Goal: Communication & Community: Answer question/provide support

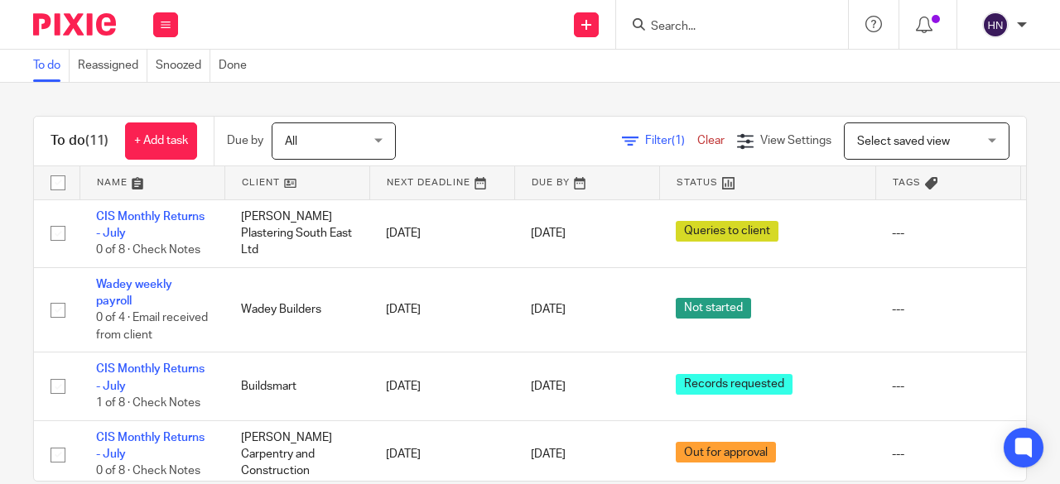
click at [725, 21] on input "Search" at bounding box center [723, 27] width 149 height 15
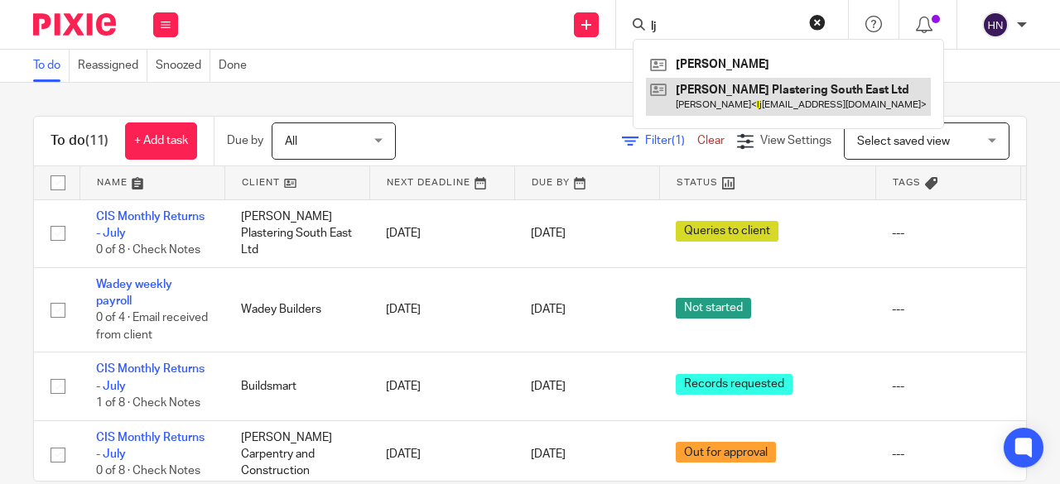
type input "lj"
click at [711, 90] on link at bounding box center [788, 97] width 285 height 38
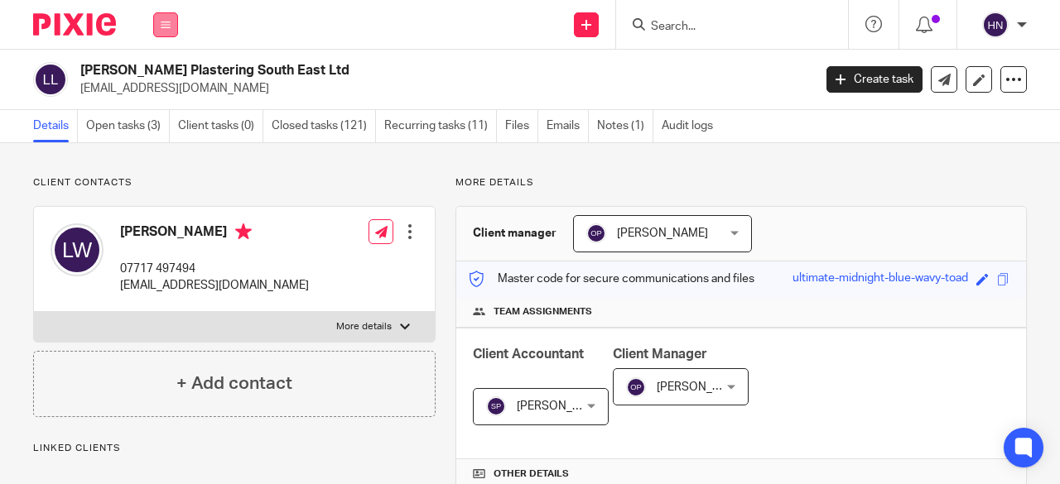
click at [163, 22] on icon at bounding box center [166, 25] width 10 height 10
click at [170, 75] on link "Work" at bounding box center [156, 77] width 26 height 12
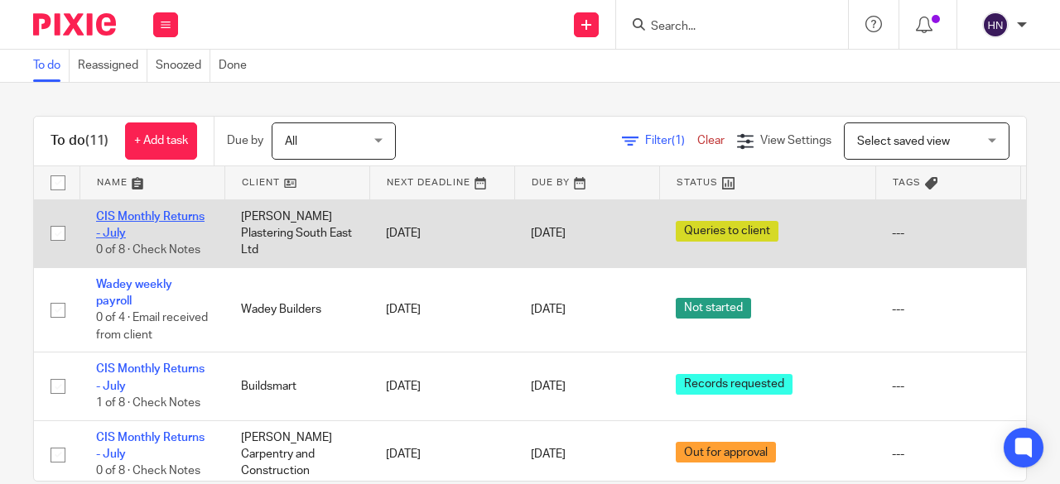
click at [175, 214] on link "CIS Monthly Returns - July" at bounding box center [150, 225] width 108 height 28
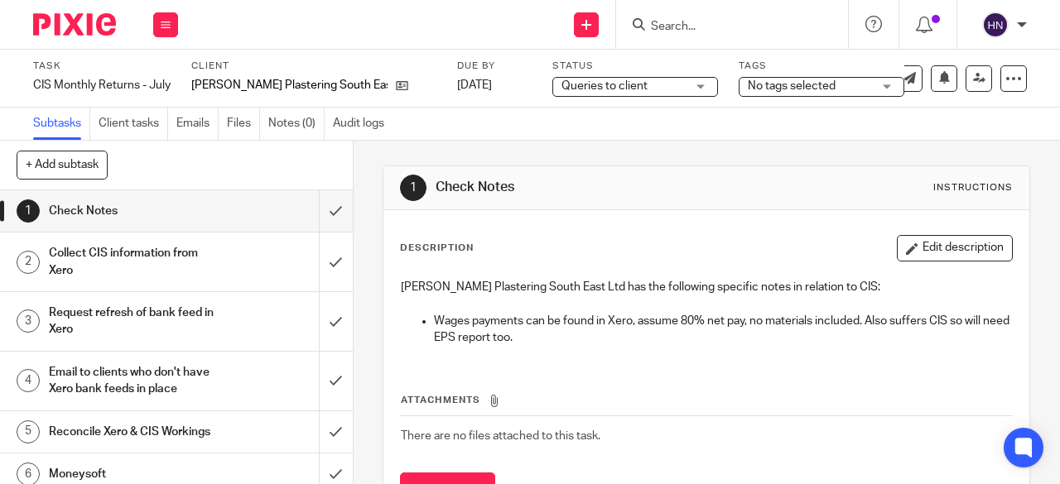
scroll to position [127, 0]
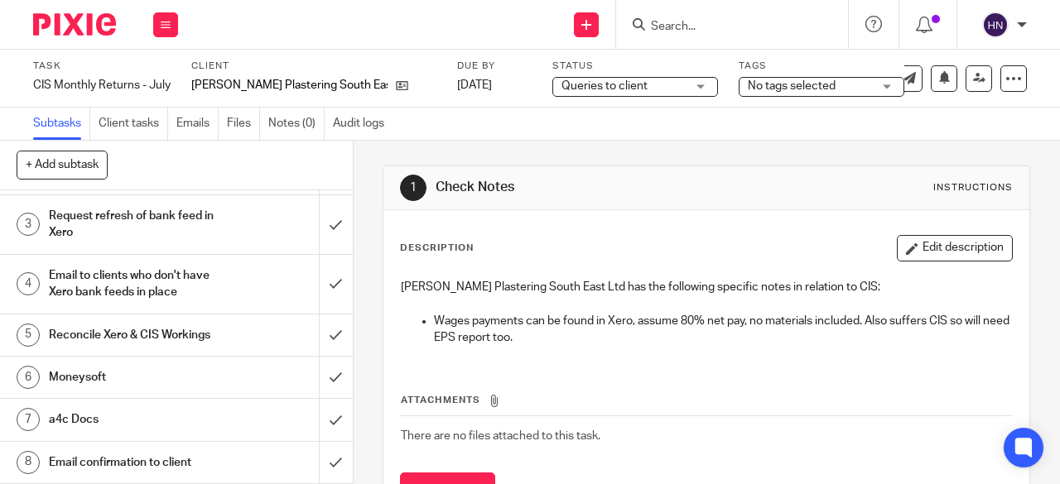
click at [133, 456] on h1 "Email confirmation to client" at bounding box center [133, 462] width 169 height 25
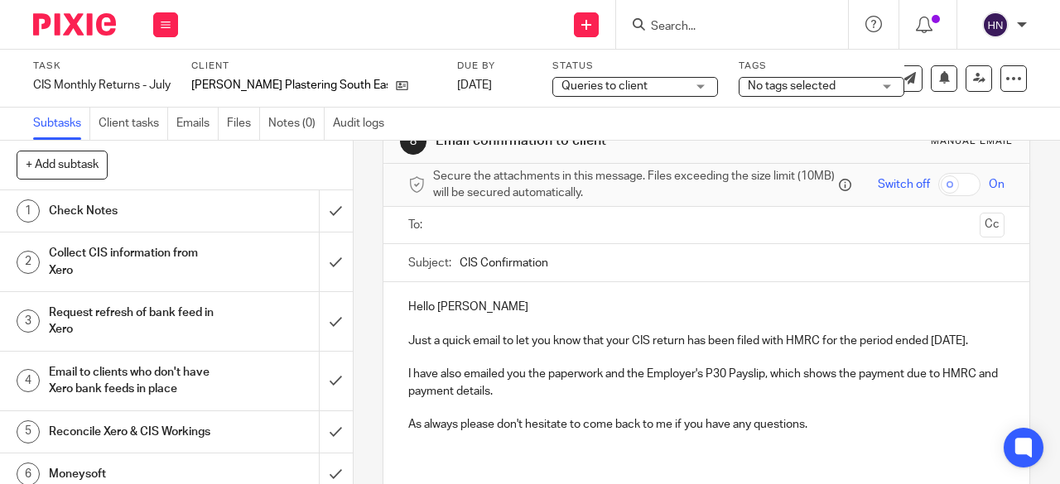
scroll to position [83, 0]
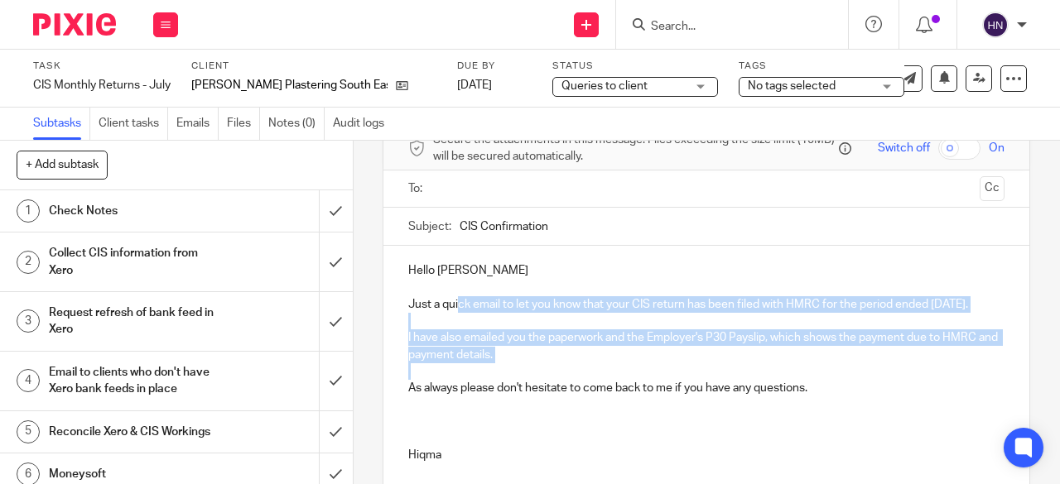
drag, startPoint x: 839, startPoint y: 392, endPoint x: 450, endPoint y: 315, distance: 396.8
click at [452, 315] on div "Hello [PERSON_NAME] Just a quick email to let you know that your CIS return has…" at bounding box center [706, 361] width 646 height 230
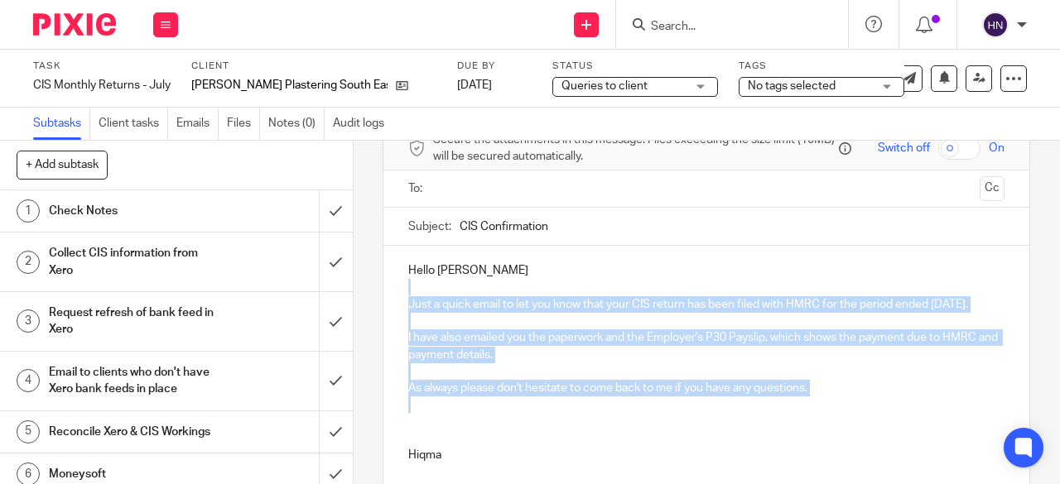
drag, startPoint x: 824, startPoint y: 421, endPoint x: 402, endPoint y: 296, distance: 439.5
click at [402, 296] on div "Hello [PERSON_NAME] Just a quick email to let you know that your CIS return has…" at bounding box center [706, 361] width 646 height 230
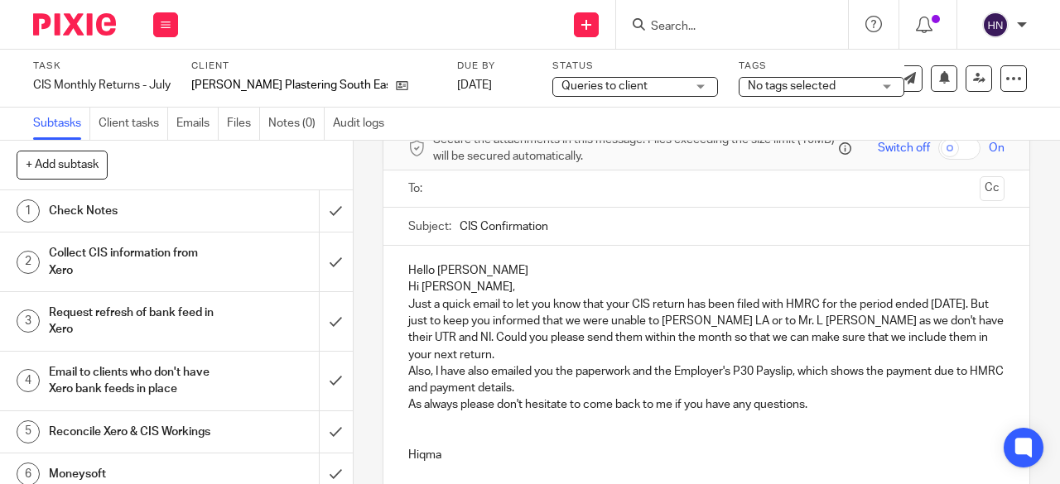
click at [464, 279] on p "Hello [PERSON_NAME]" at bounding box center [706, 270] width 596 height 17
click at [454, 296] on p "Hi [PERSON_NAME]," at bounding box center [706, 287] width 596 height 17
click at [554, 327] on p "Just a quick email to let you know that your CIS return has been filed with HMR…" at bounding box center [706, 329] width 596 height 67
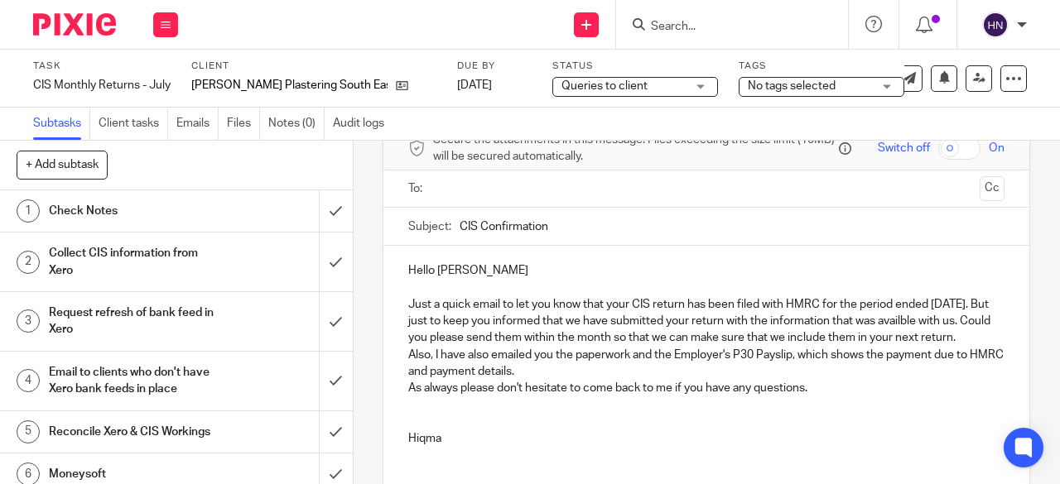
click at [902, 325] on p "Just a quick email to let you know that your CIS return has been filed with HMR…" at bounding box center [706, 321] width 596 height 50
click at [911, 320] on p "Just a quick email to let you know that your CIS return has been filed with HMR…" at bounding box center [706, 321] width 596 height 50
click at [599, 346] on p "Just a quick email to let you know that your CIS return has been filed with HMR…" at bounding box center [706, 321] width 596 height 50
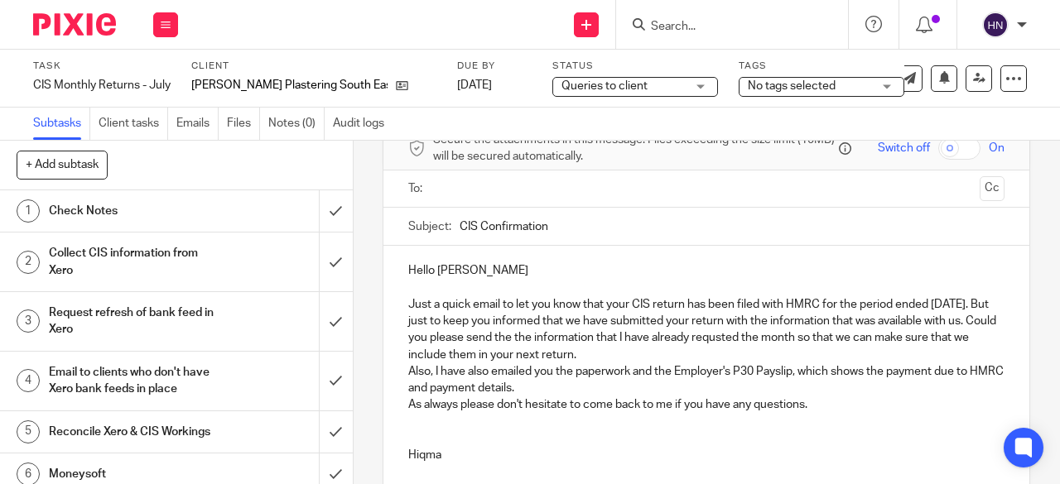
click at [735, 348] on p "Just a quick email to let you know that your CIS return has been filed with HMR…" at bounding box center [706, 329] width 596 height 67
click at [724, 345] on p "Just a quick email to let you know that your CIS return has been filed with HMR…" at bounding box center [706, 329] width 596 height 67
click at [720, 343] on p "Just a quick email to let you know that your CIS return has been filed with HMR…" at bounding box center [706, 329] width 596 height 67
click at [681, 339] on p "Just a quick email to let you know that your CIS return has been filed with HMR…" at bounding box center [706, 329] width 596 height 67
click at [681, 344] on p "Just a quick email to let you know that your CIS return has been filed with HMR…" at bounding box center [706, 329] width 596 height 67
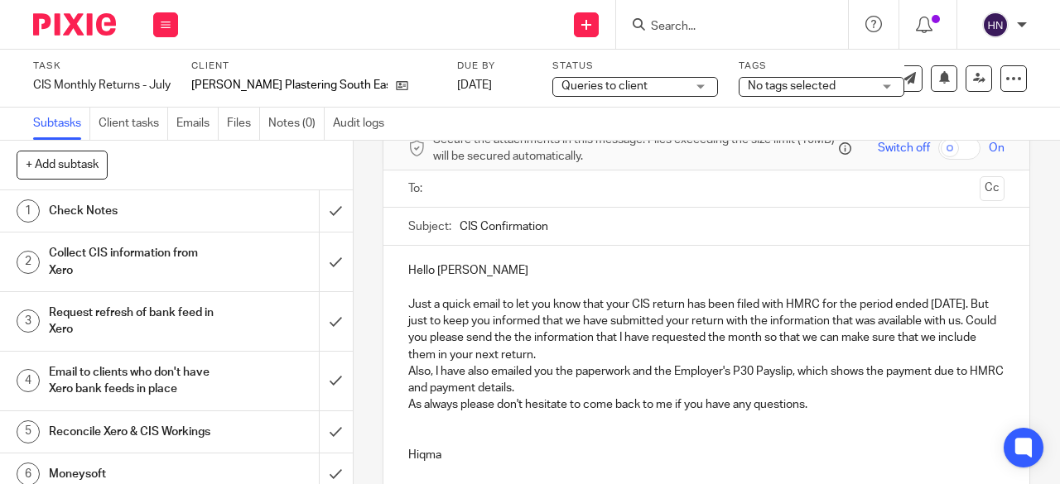
click at [809, 338] on p "Just a quick email to let you know that your CIS return has been filed with HMR…" at bounding box center [706, 329] width 596 height 67
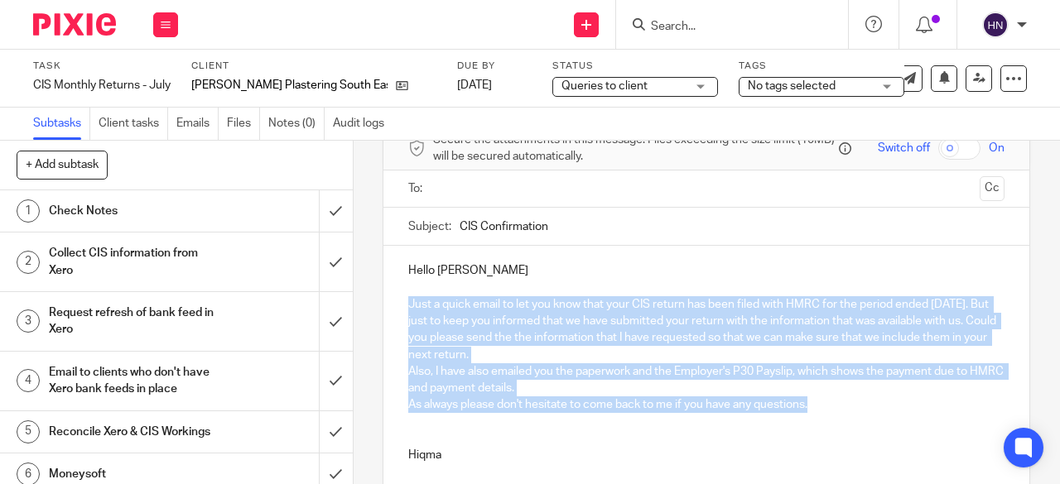
drag, startPoint x: 854, startPoint y: 402, endPoint x: 406, endPoint y: 306, distance: 458.7
click at [406, 306] on div "Hello [PERSON_NAME] Just a quick email to let you know that your CIS return has…" at bounding box center [706, 361] width 646 height 230
copy div "Just a quick email to let you know that your CIS return has been filed with HMR…"
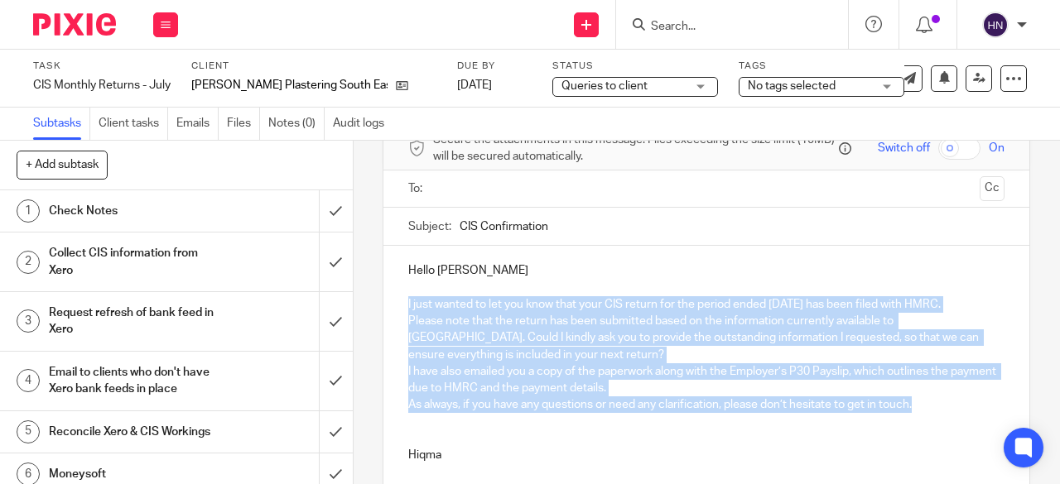
drag, startPoint x: 925, startPoint y: 403, endPoint x: 371, endPoint y: 315, distance: 560.9
click at [371, 315] on div "8 Email confirmation to client Manual email Secure the attachments in this mess…" at bounding box center [706, 313] width 706 height 344
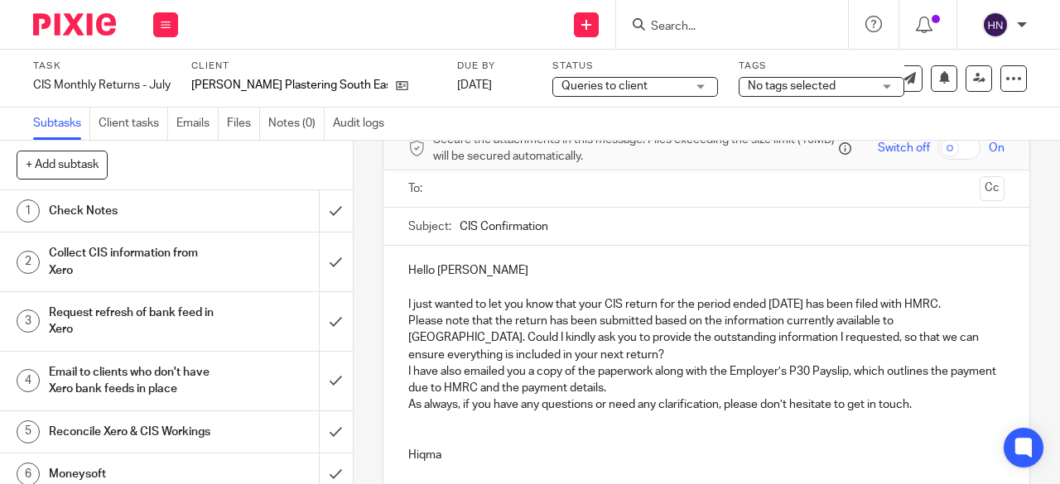
click at [947, 305] on p "I just wanted to let you know that your CIS return for the period ended [DATE] …" at bounding box center [706, 304] width 596 height 17
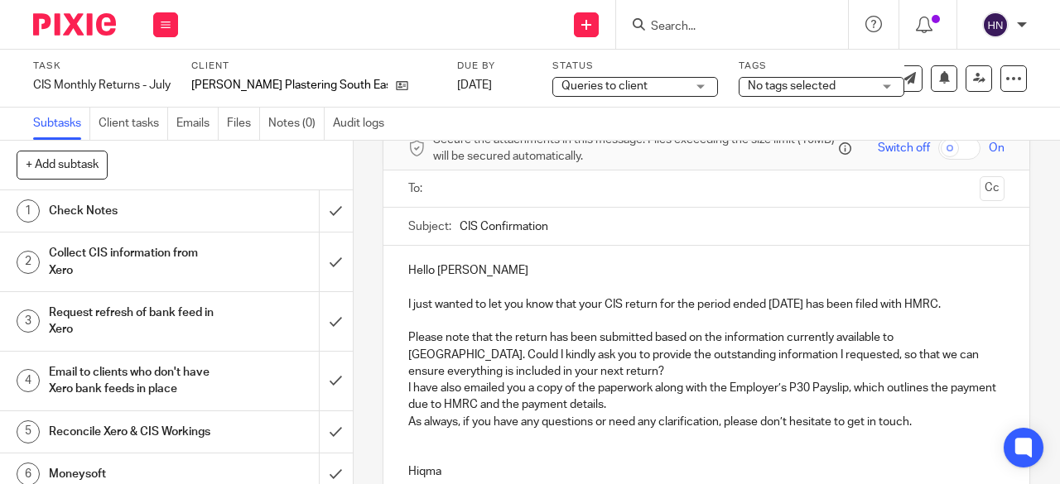
click at [940, 339] on p "Please note that the return has been submitted based on the information current…" at bounding box center [706, 354] width 596 height 50
click at [490, 358] on p "Please note that the return has been submitted based on the information current…" at bounding box center [706, 354] width 596 height 50
click at [483, 372] on p "Please note that the return has been submitted based on the information current…" at bounding box center [706, 354] width 596 height 50
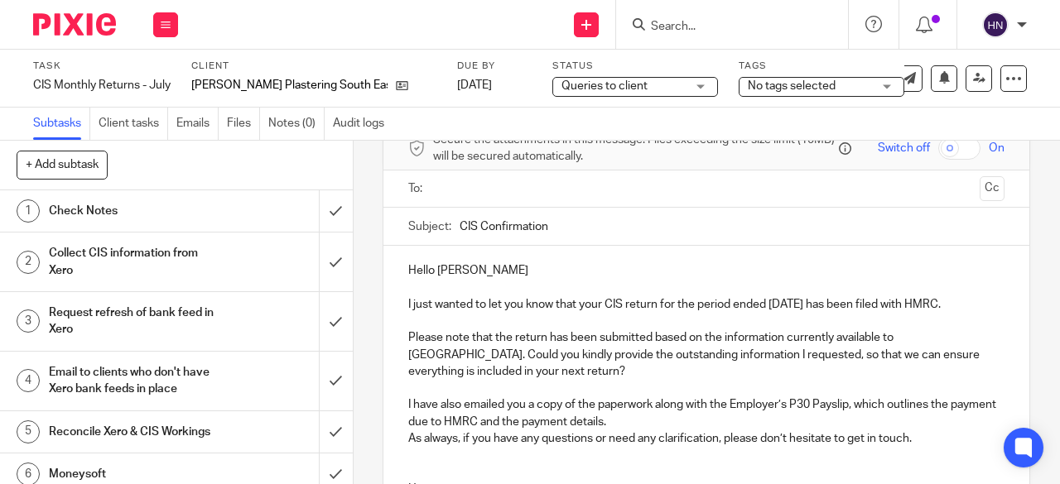
scroll to position [166, 0]
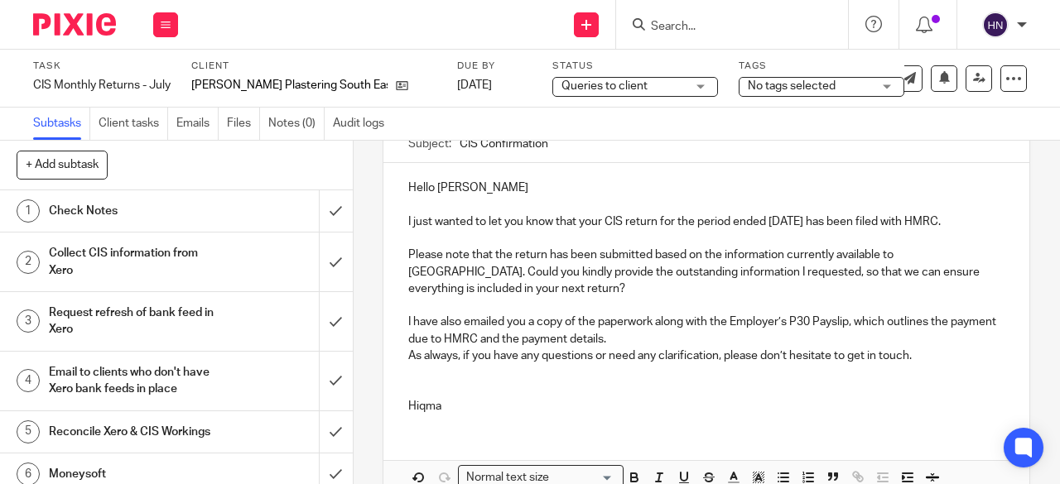
click at [679, 342] on p "I have also emailed you a copy of the paperwork along with the Employer’s P30 P…" at bounding box center [706, 331] width 596 height 34
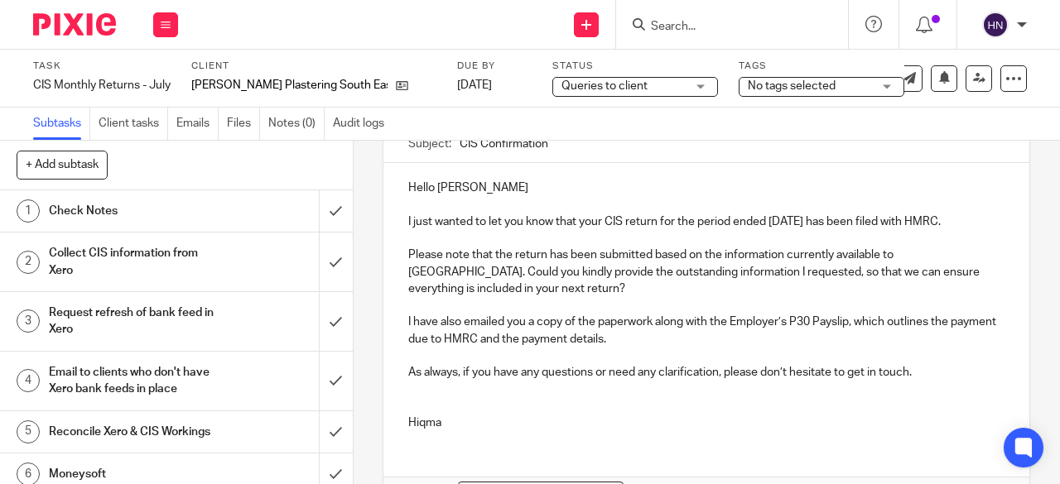
click at [409, 415] on p at bounding box center [706, 406] width 596 height 17
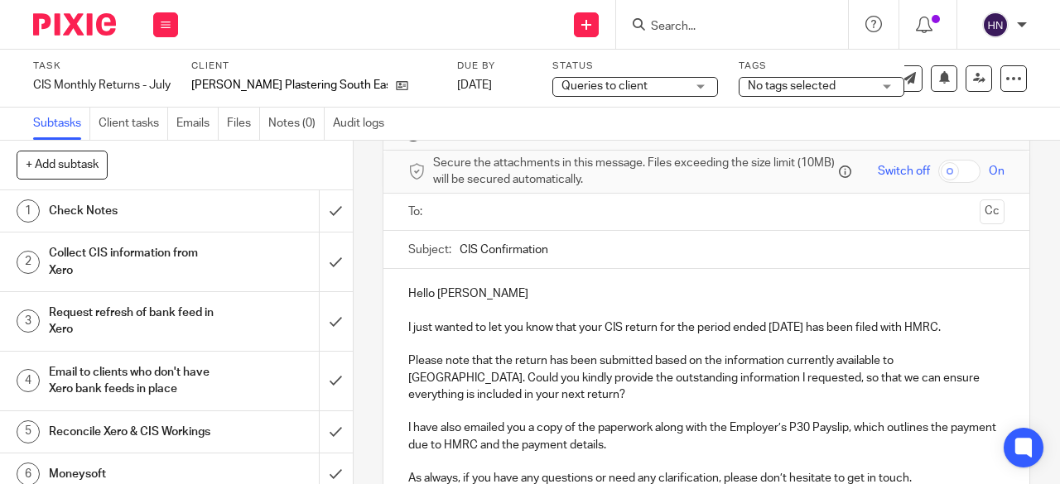
scroll to position [0, 0]
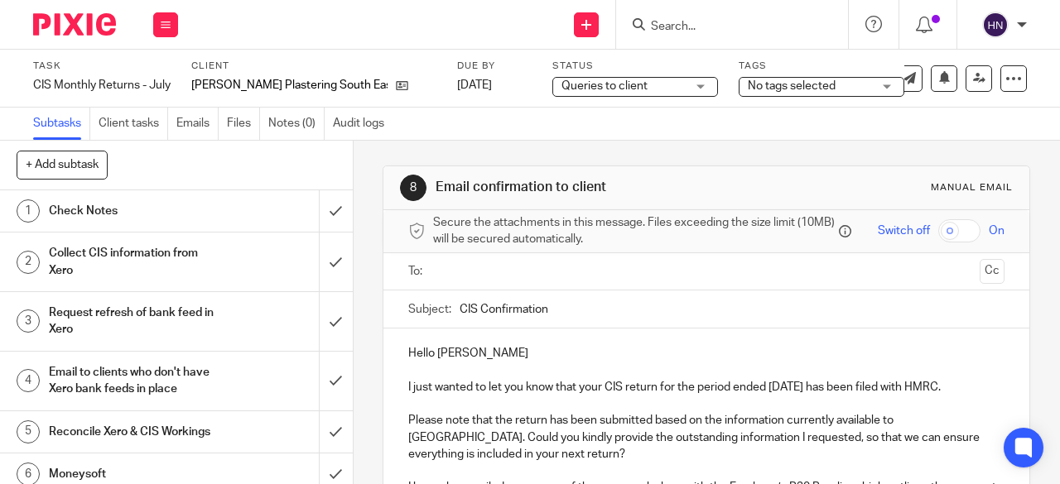
click at [469, 278] on input "text" at bounding box center [706, 271] width 534 height 19
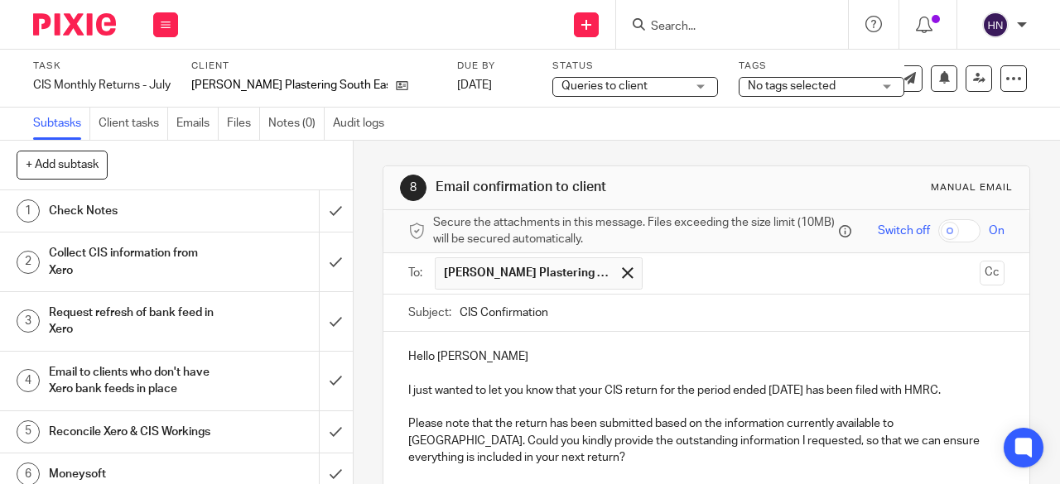
click at [979, 277] on button "Cc" at bounding box center [991, 273] width 25 height 25
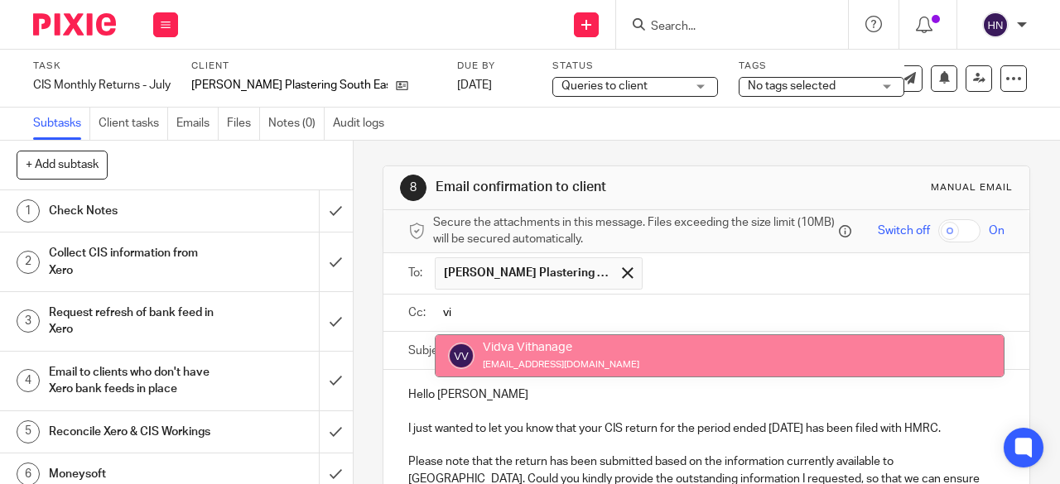
type input "vi"
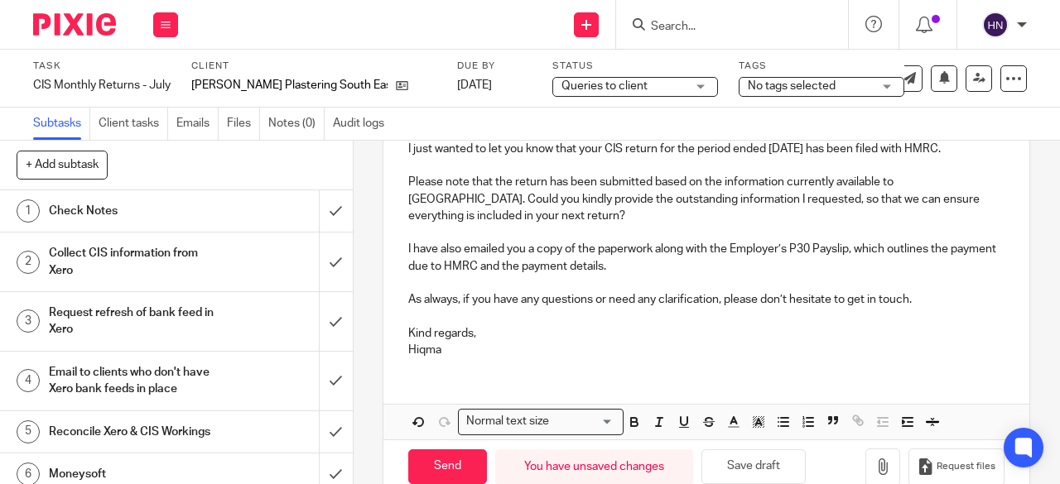
scroll to position [320, 0]
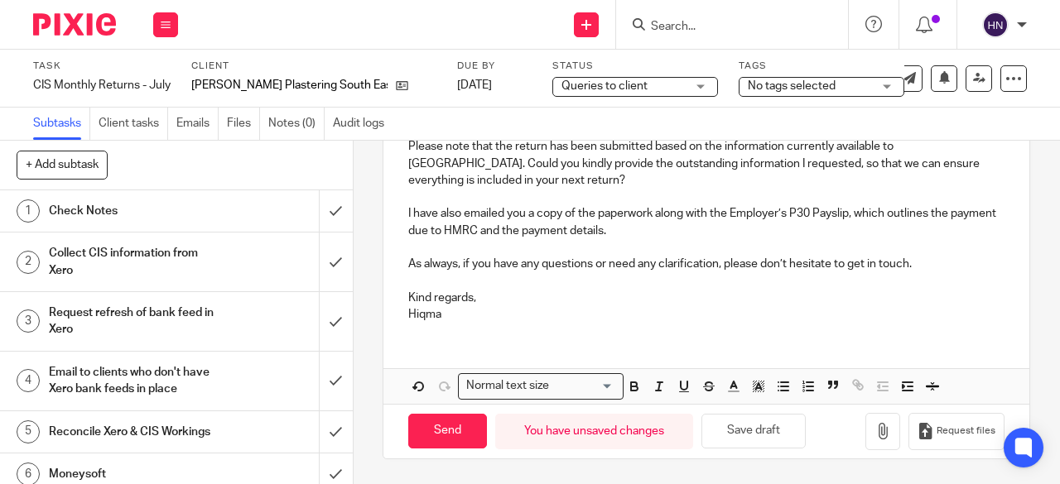
click at [452, 320] on p "Hiqma" at bounding box center [706, 314] width 596 height 17
click at [448, 426] on input "Send" at bounding box center [447, 432] width 79 height 36
type input "Sent"
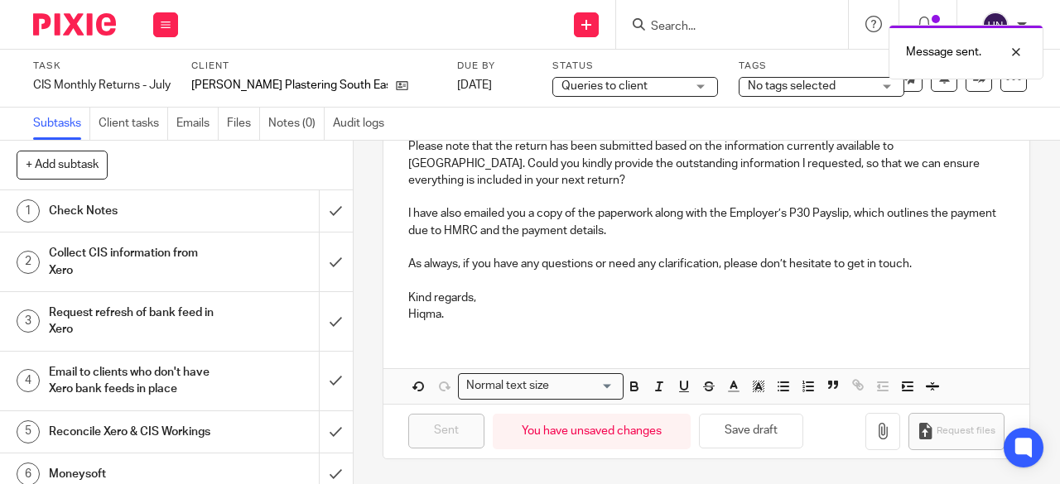
click at [858, 74] on div "Message sent." at bounding box center [786, 48] width 513 height 63
click at [866, 80] on icon at bounding box center [874, 78] width 17 height 17
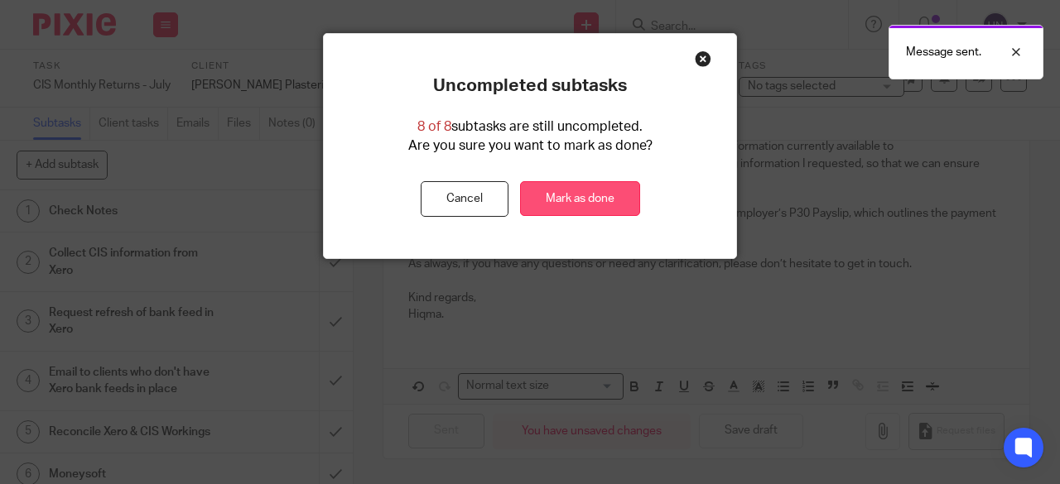
click at [536, 193] on link "Mark as done" at bounding box center [580, 199] width 120 height 36
